Goal: Check status: Check status

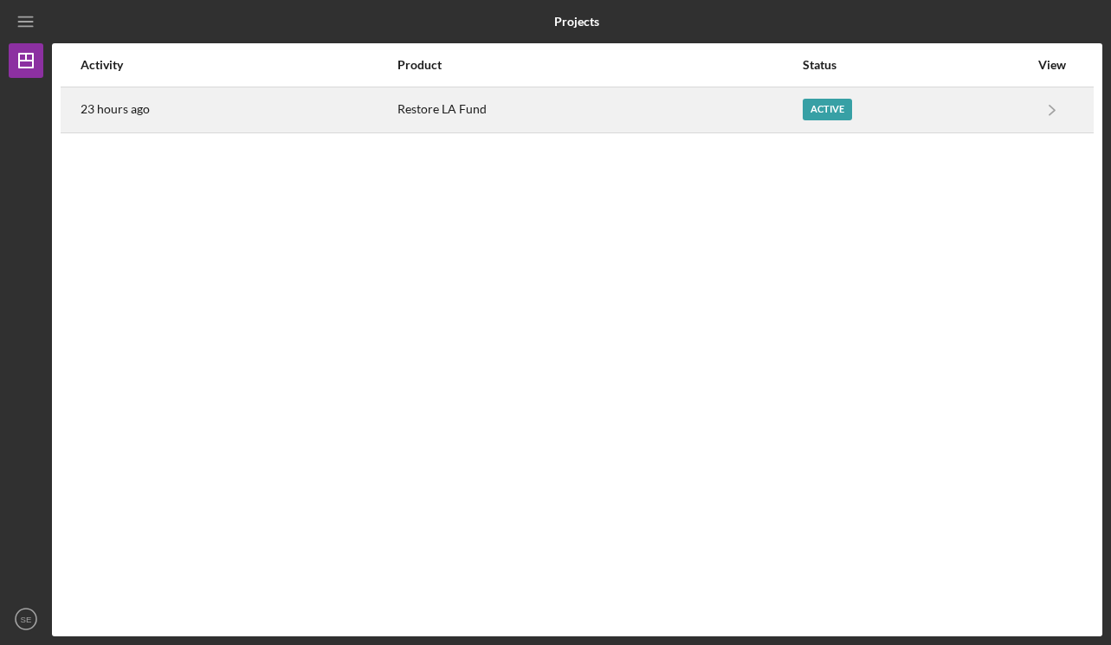
click at [982, 112] on div "Active" at bounding box center [916, 109] width 226 height 43
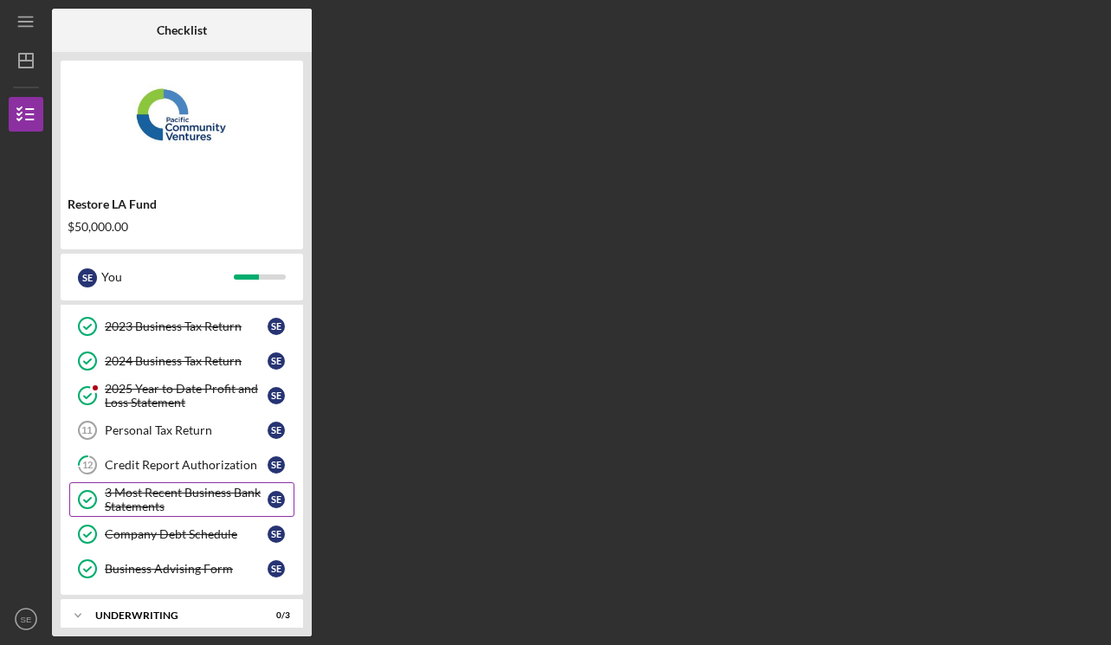
scroll to position [137, 0]
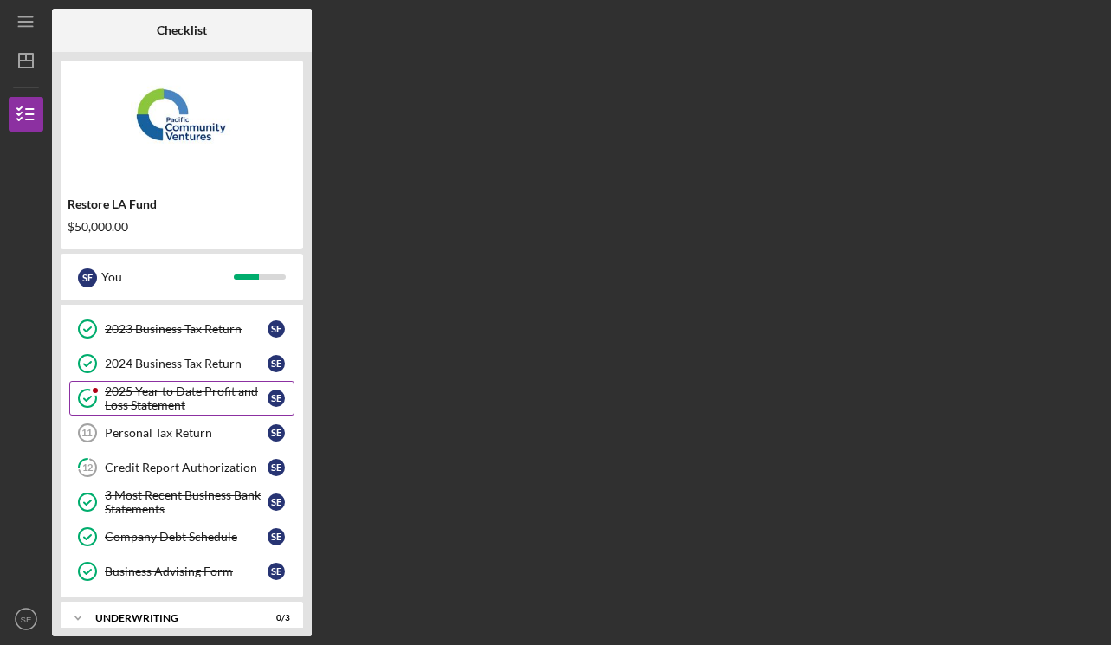
click at [224, 406] on div "2025 Year to Date Profit and Loss Statement" at bounding box center [186, 399] width 163 height 28
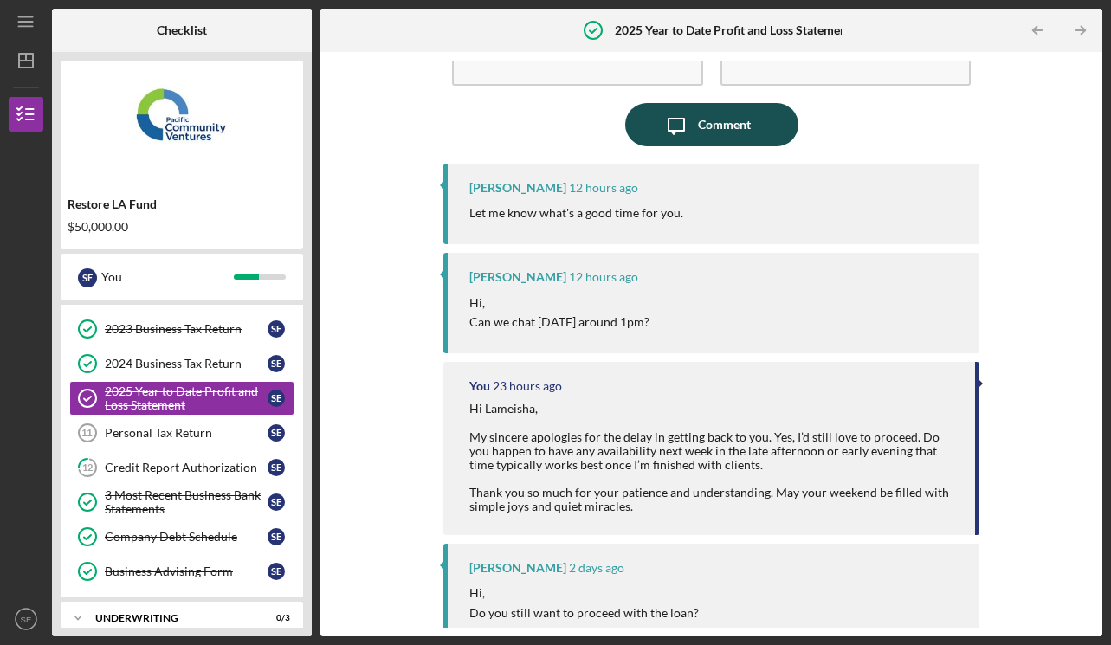
scroll to position [102, 0]
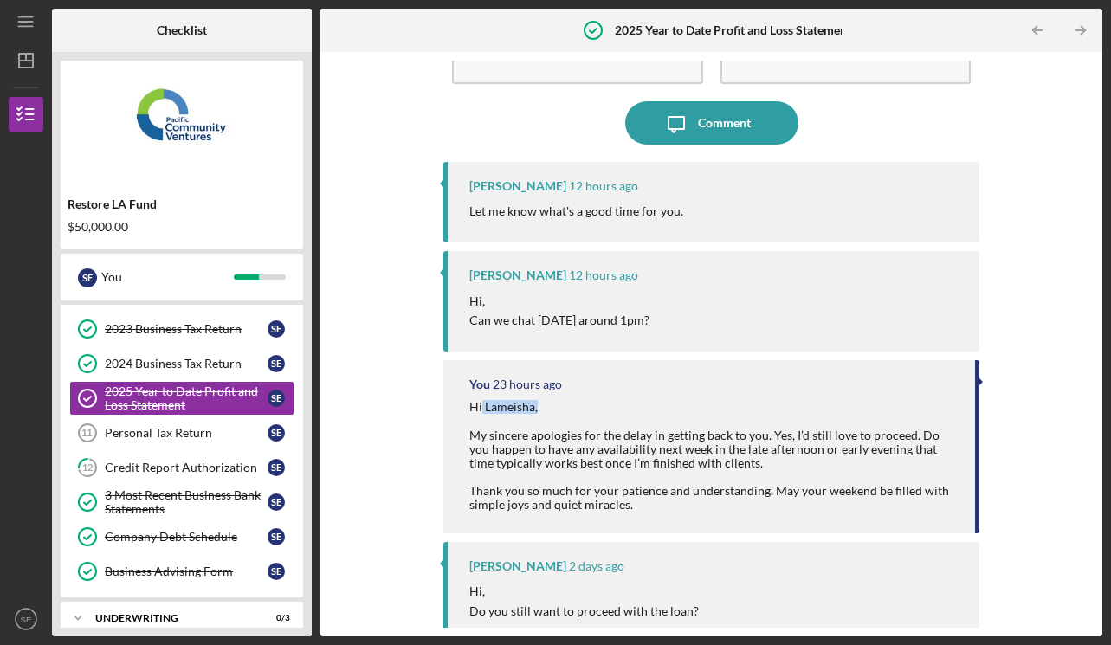
drag, startPoint x: 481, startPoint y: 409, endPoint x: 540, endPoint y: 409, distance: 58.9
click at [540, 409] on div "Hi Lameisha, My sincere apologies for the delay in getting back to you. Yes, I’…" at bounding box center [714, 456] width 488 height 112
copy div "Lameisha,"
drag, startPoint x: 676, startPoint y: 319, endPoint x: 464, endPoint y: 210, distance: 237.9
click at [464, 210] on div "[PERSON_NAME] 12 hours ago Let me know what's a good time for you. [PERSON_NAME…" at bounding box center [711, 335] width 535 height 347
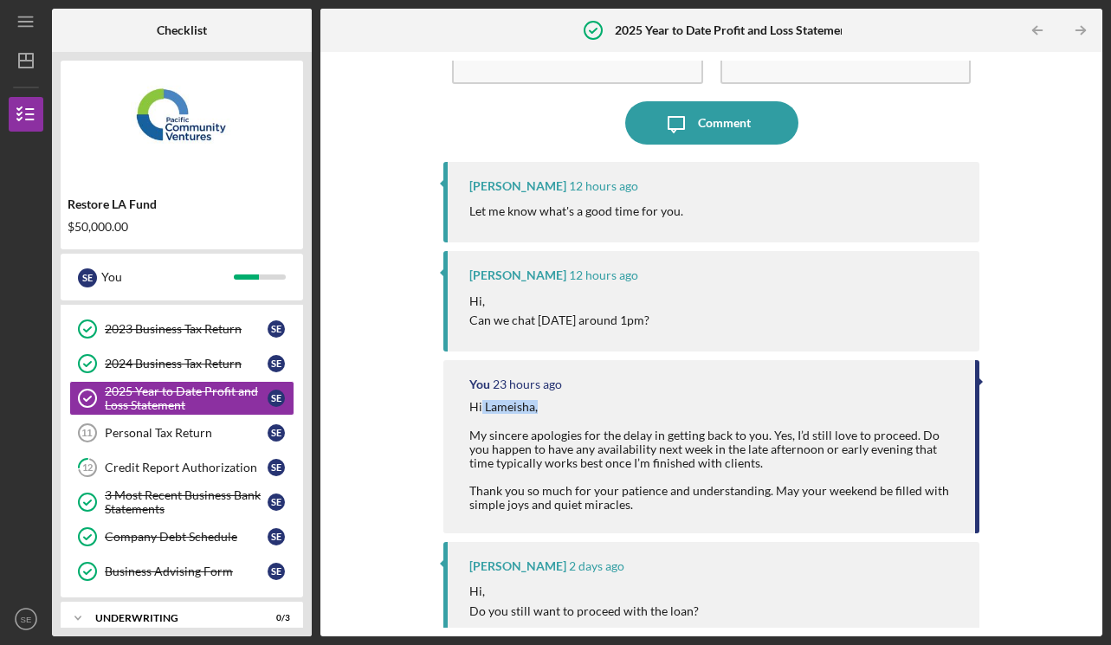
copy div "Let me know what's a good time for you. [PERSON_NAME] 12 hours ago Hi, Can we c…"
